Goal: Transaction & Acquisition: Purchase product/service

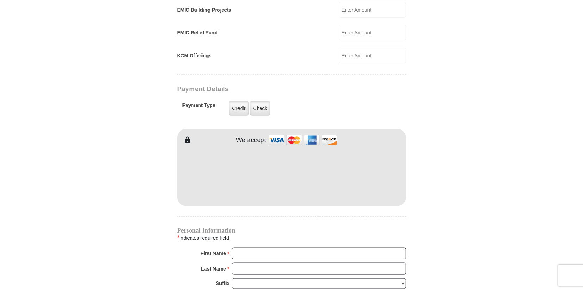
scroll to position [513, 0]
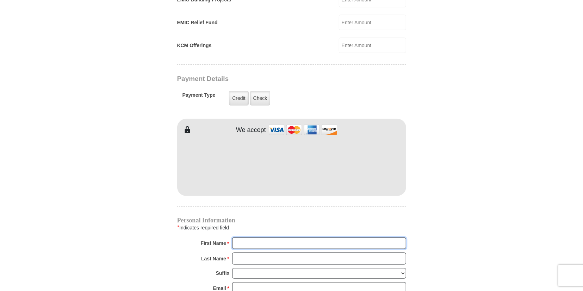
click at [263, 238] on input "First Name *" at bounding box center [319, 244] width 174 height 12
type input "Jeanetta"
type input "Brewster"
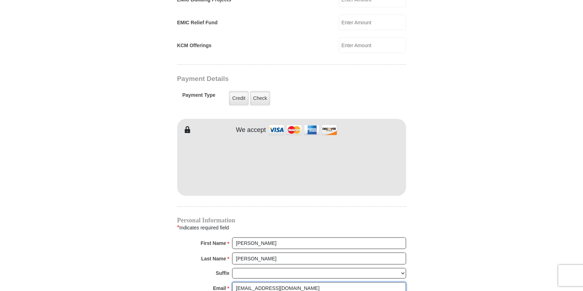
type input "chaplainjb@msn.com"
click at [451, 257] on form "Eagle Mountain International Church Online Giving Because of gifts like yours, …" at bounding box center [292, 30] width 402 height 1031
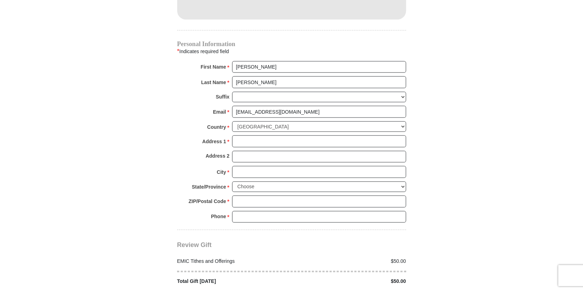
scroll to position [696, 0]
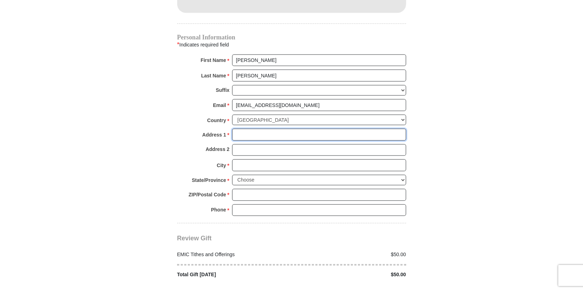
click at [249, 129] on input "Address 1 *" at bounding box center [319, 135] width 174 height 12
type input "4997 FM 1374 Rd."
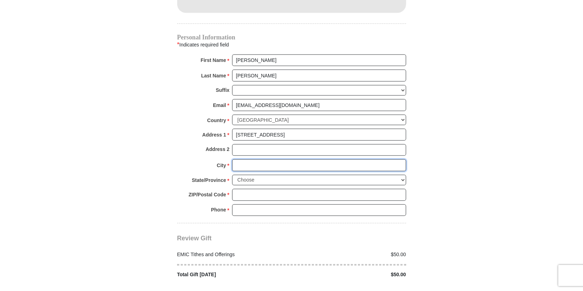
click at [257, 160] on input "City *" at bounding box center [319, 166] width 174 height 12
type input "Huntsville"
drag, startPoint x: 112, startPoint y: 132, endPoint x: 218, endPoint y: 196, distance: 123.0
click at [232, 175] on select "Choose Alabama Alaska American Samoa Arizona Arkansas Armed Forces Americas Arm…" at bounding box center [319, 180] width 174 height 11
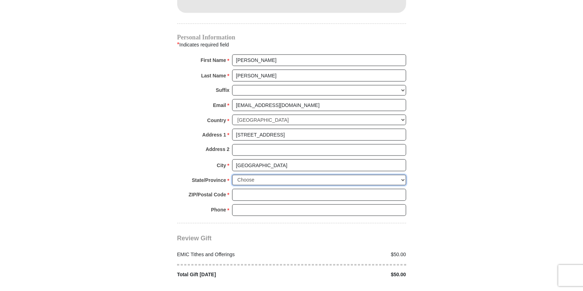
click at [232, 175] on select "Choose Alabama Alaska American Samoa Arizona Arkansas Armed Forces Americas Arm…" at bounding box center [319, 180] width 174 height 11
select select "TX"
click option "Texas" at bounding box center [0, 0] width 0 height 0
click at [235, 189] on input "ZIP/Postal Code *" at bounding box center [319, 195] width 174 height 12
type input "77340"
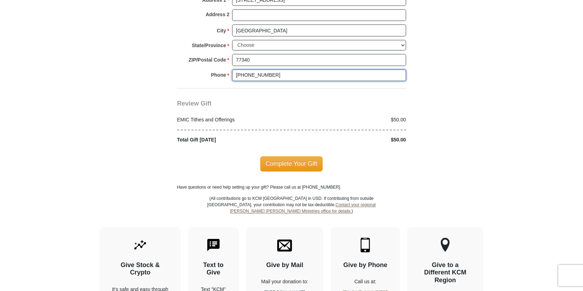
scroll to position [843, 0]
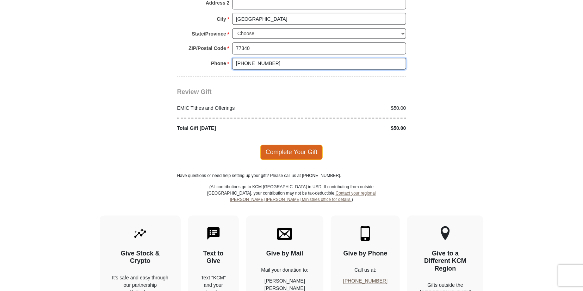
type input "936 581 5523"
click at [277, 145] on span "Complete Your Gift" at bounding box center [291, 152] width 62 height 15
